Goal: Transaction & Acquisition: Purchase product/service

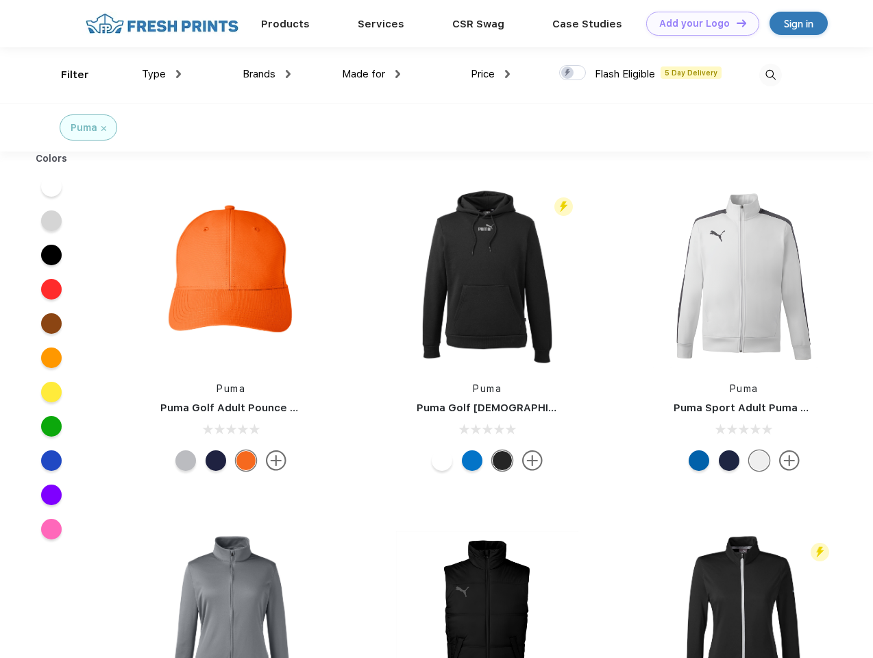
click at [697, 23] on link "Add your Logo Design Tool" at bounding box center [702, 24] width 113 height 24
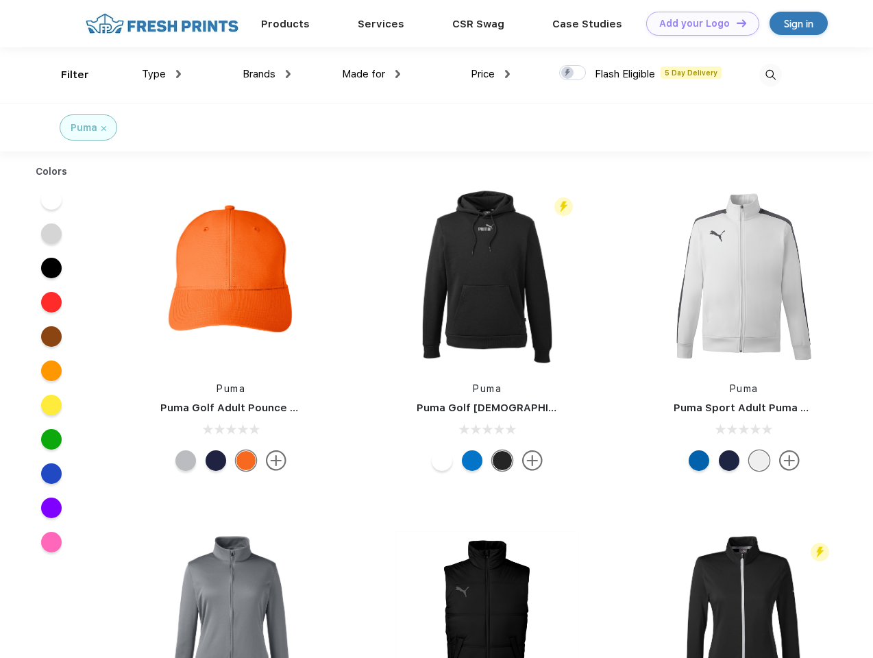
click at [0, 0] on div "Design Tool" at bounding box center [0, 0] width 0 height 0
click at [735, 23] on link "Add your Logo Design Tool" at bounding box center [702, 24] width 113 height 24
click at [66, 75] on div "Filter" at bounding box center [75, 75] width 28 height 16
click at [162, 74] on span "Type" at bounding box center [154, 74] width 24 height 12
click at [266, 74] on span "Brands" at bounding box center [258, 74] width 33 height 12
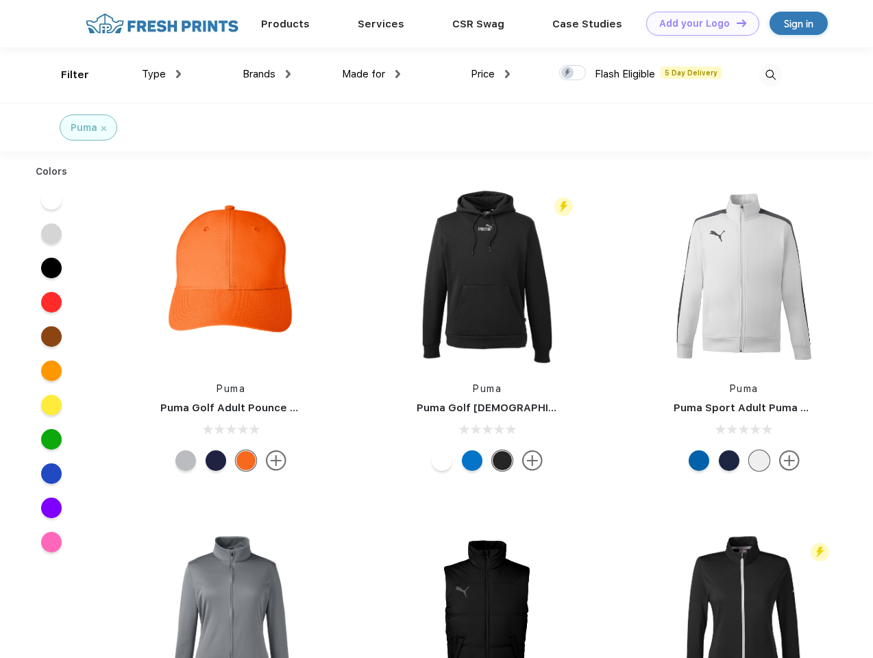
click at [371, 74] on span "Made for" at bounding box center [363, 74] width 43 height 12
click at [490, 74] on span "Price" at bounding box center [483, 74] width 24 height 12
click at [573, 73] on div at bounding box center [572, 72] width 27 height 15
click at [568, 73] on input "checkbox" at bounding box center [563, 68] width 9 height 9
click at [770, 75] on img at bounding box center [770, 75] width 23 height 23
